Goal: Task Accomplishment & Management: Manage account settings

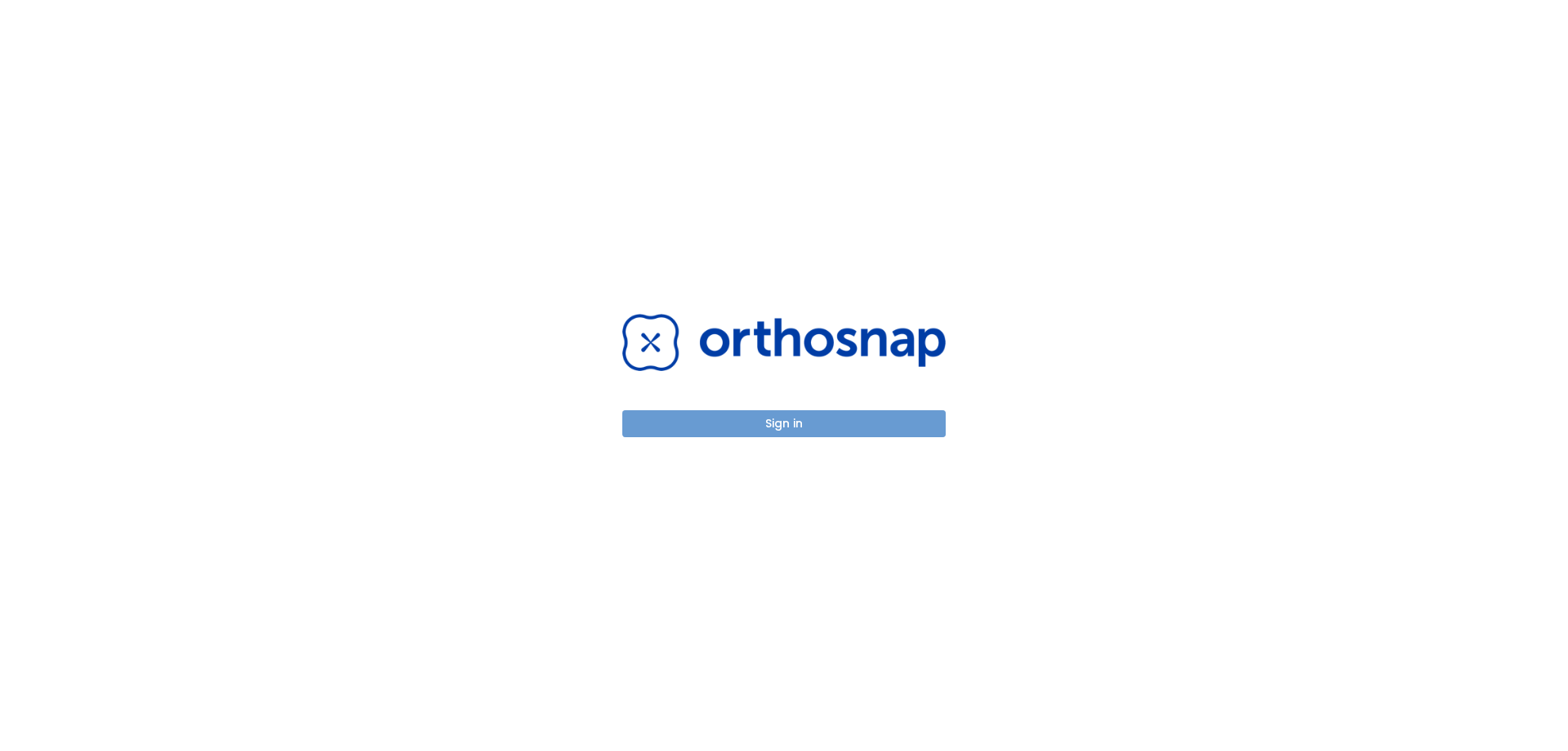
click at [797, 422] on button "Sign in" at bounding box center [784, 423] width 324 height 27
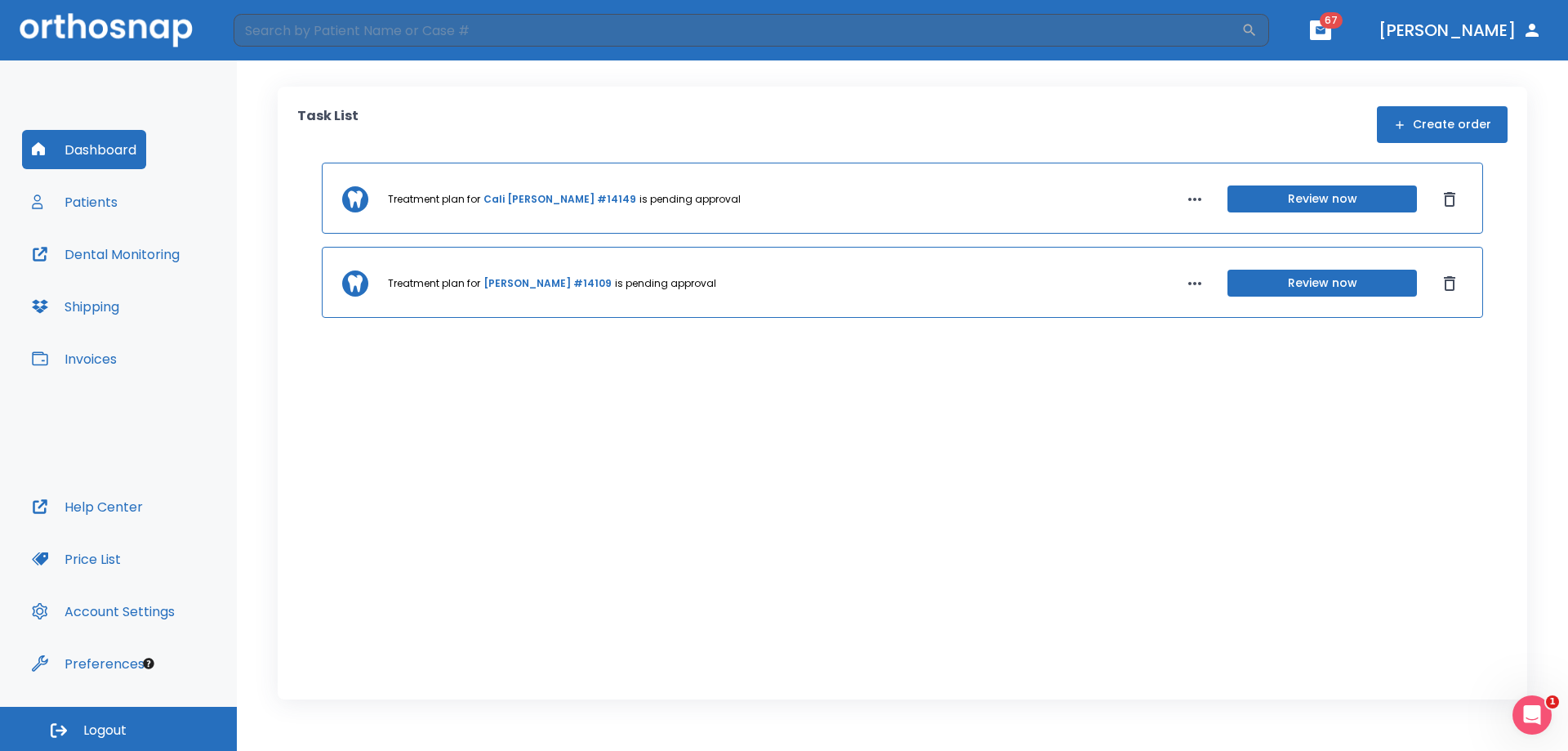
click at [96, 355] on button "Invoices" at bounding box center [75, 358] width 105 height 39
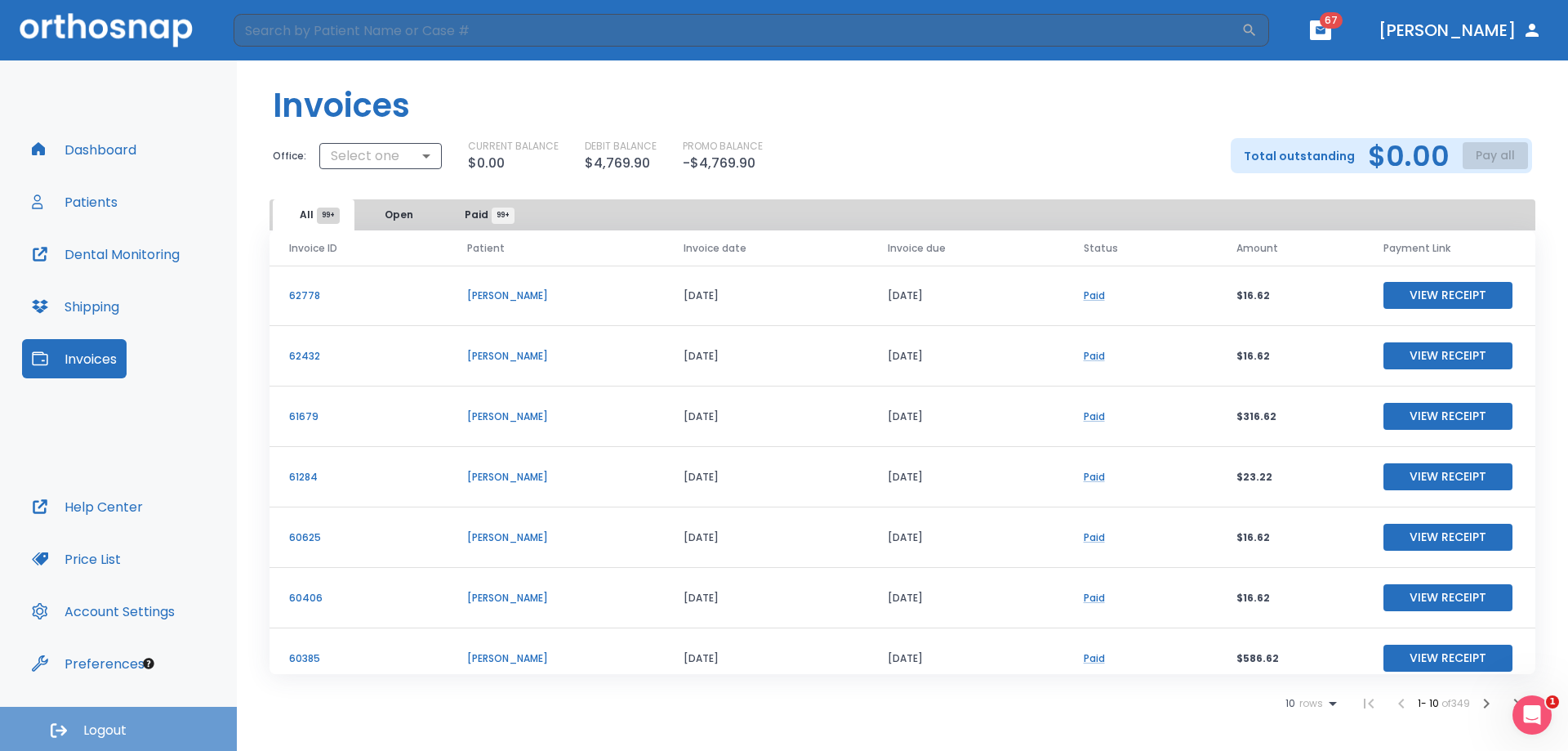
click at [92, 723] on span "Logout" at bounding box center [105, 729] width 43 height 18
